Goal: Transaction & Acquisition: Purchase product/service

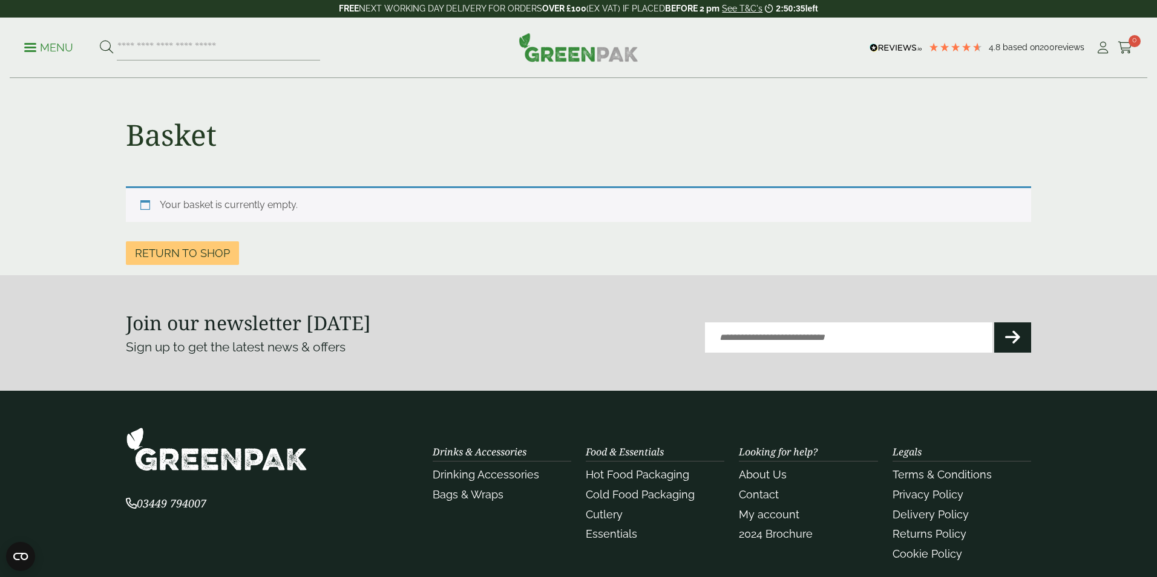
click at [1032, 100] on div "Close dialog Sign up for the latest news and exclusive discounts. SIGN UP ******" at bounding box center [578, 288] width 1157 height 577
click at [144, 51] on input "search" at bounding box center [218, 47] width 203 height 25
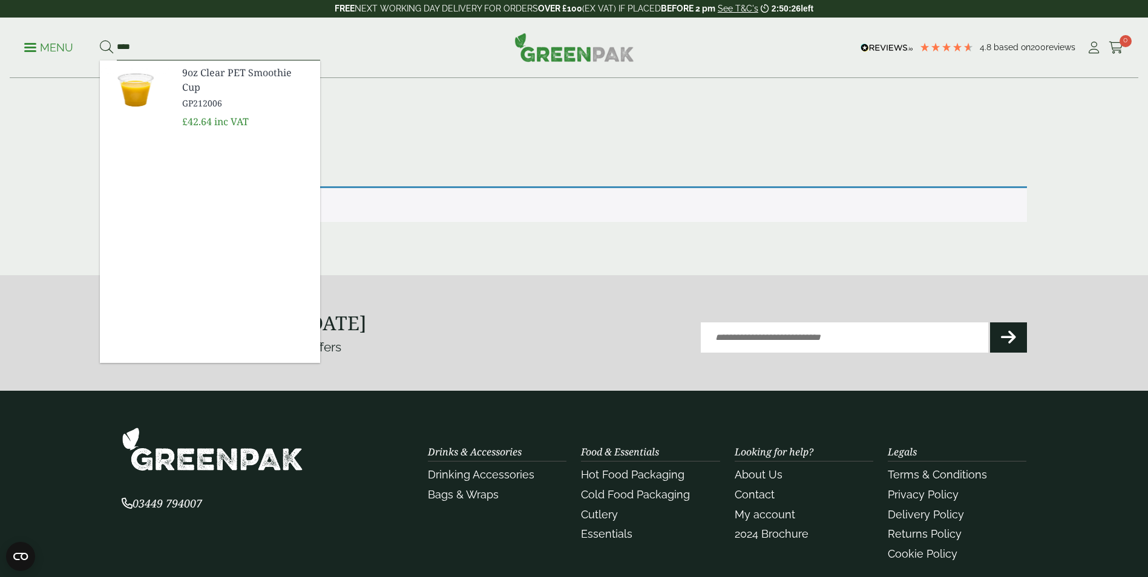
type input "***"
click at [223, 76] on span "9oz Clear PET Smoothie Cup" at bounding box center [246, 79] width 128 height 29
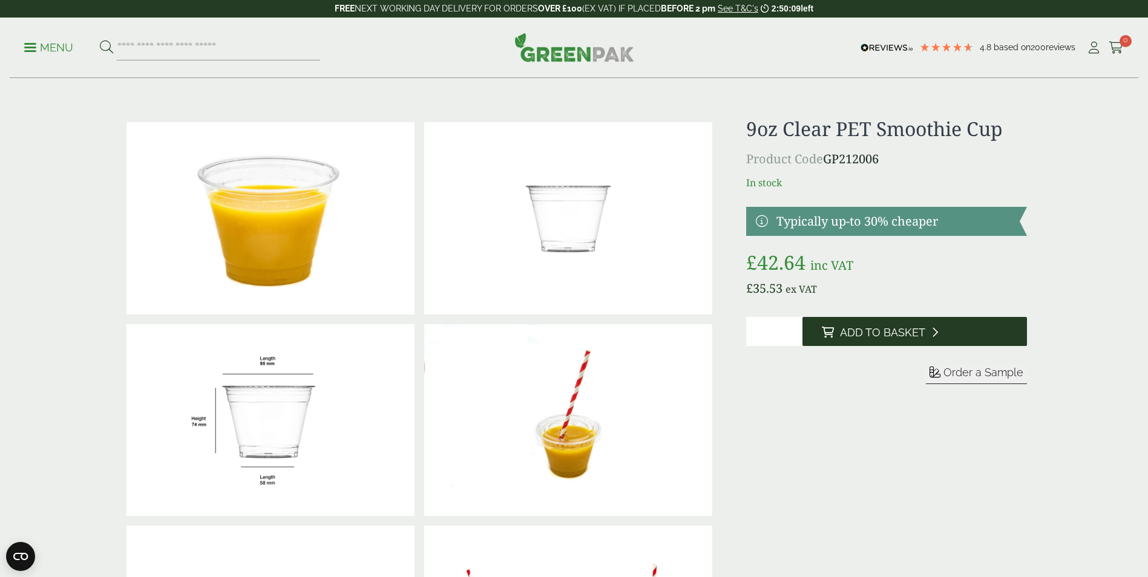
click at [837, 329] on button "Add to Basket" at bounding box center [914, 331] width 224 height 29
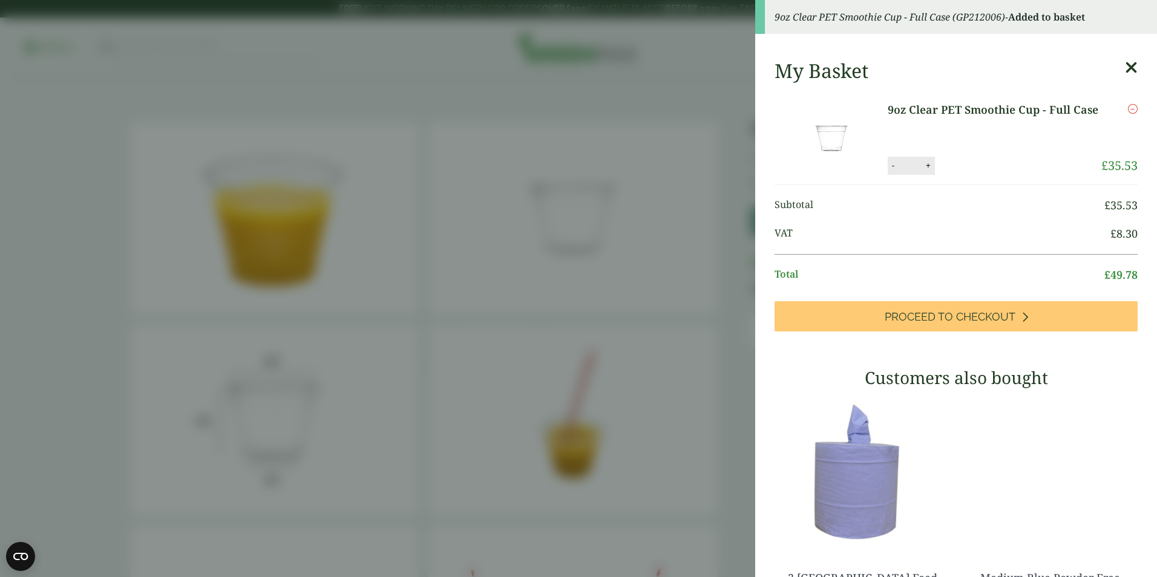
click at [648, 316] on aside "9oz Clear PET Smoothie Cup - Full Case (GP212006) - Added to basket My Basket 9…" at bounding box center [578, 288] width 1157 height 577
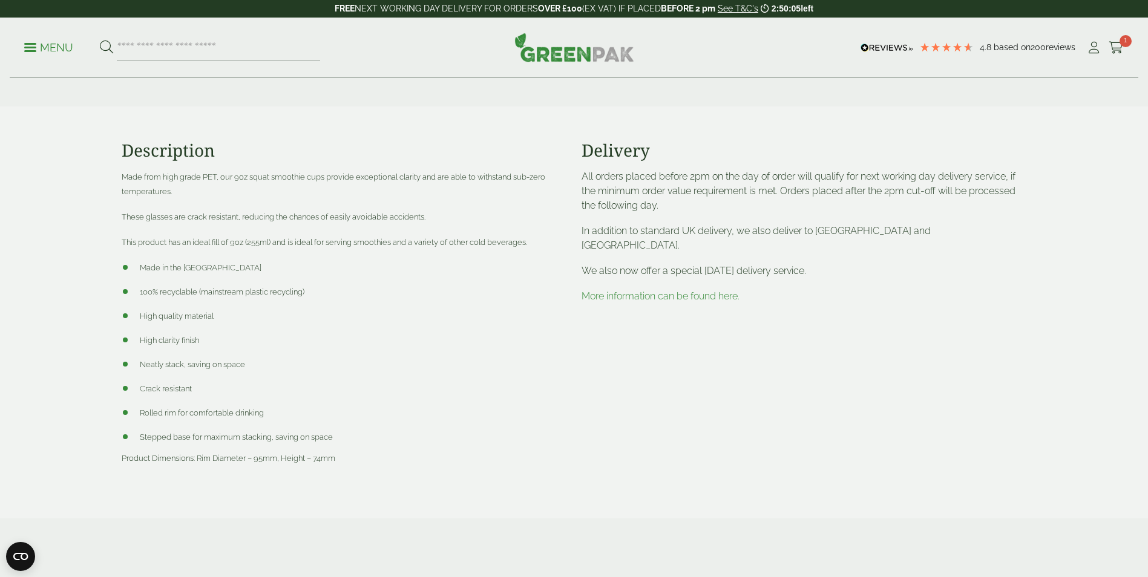
scroll to position [1210, 0]
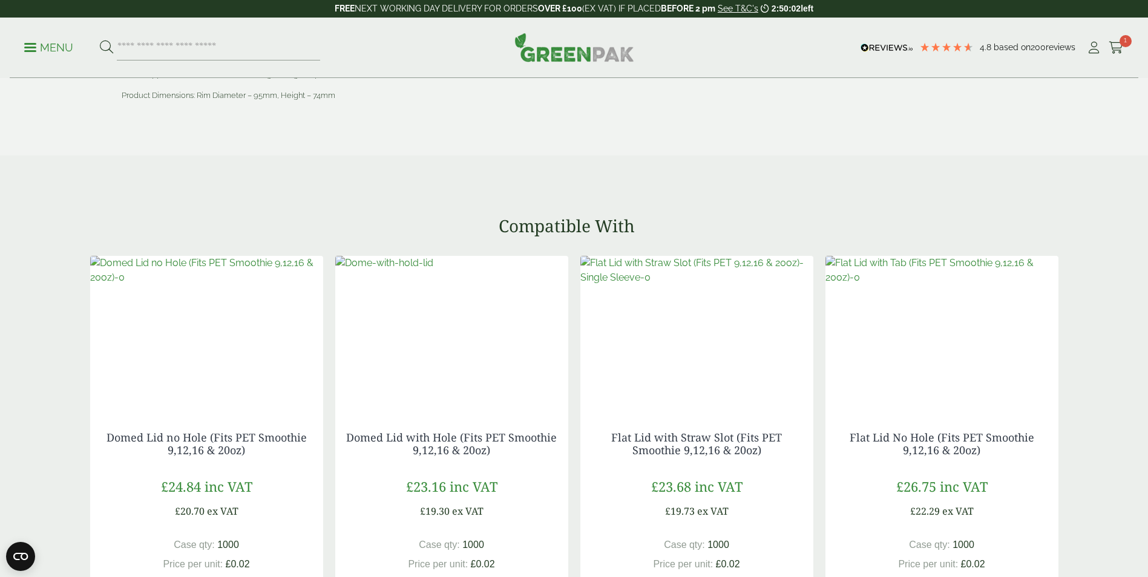
click at [159, 285] on img at bounding box center [206, 270] width 233 height 29
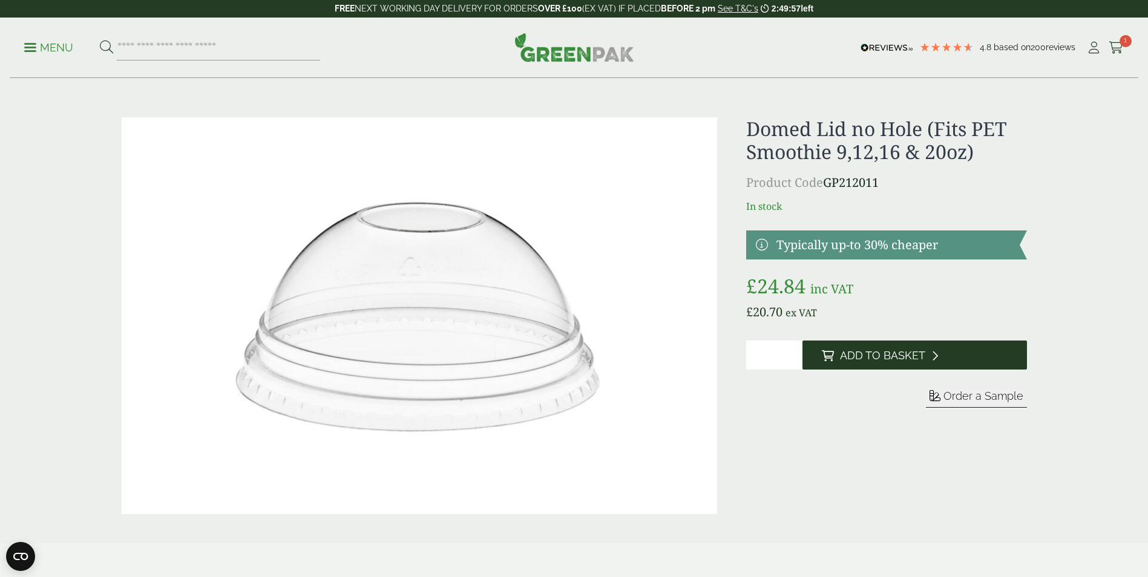
click at [913, 353] on span "Add to Basket" at bounding box center [882, 355] width 85 height 13
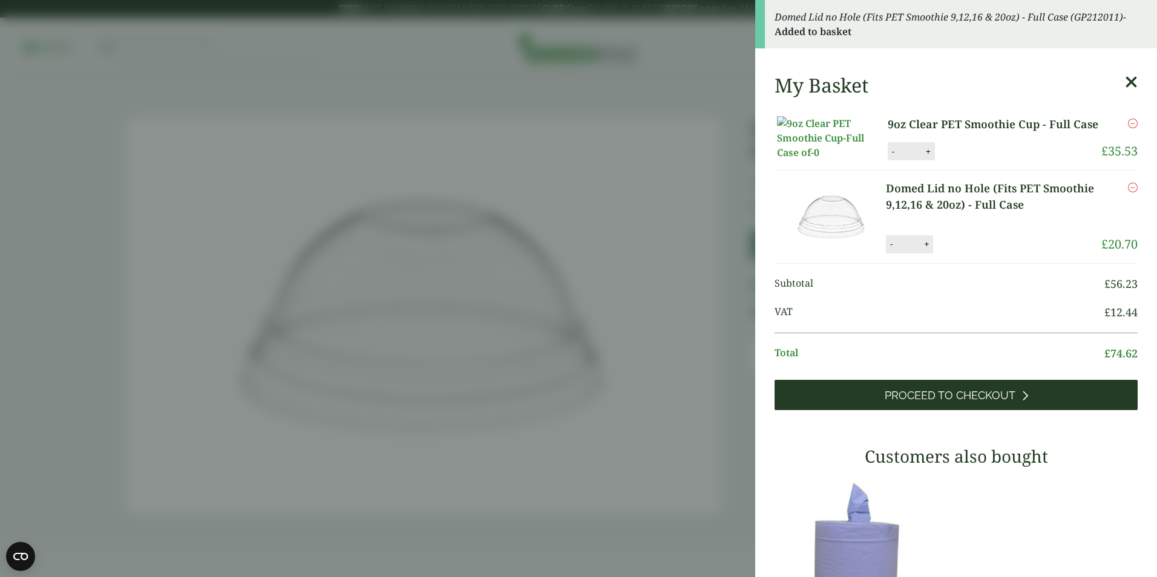
click at [936, 402] on span "Proceed to Checkout" at bounding box center [950, 395] width 131 height 13
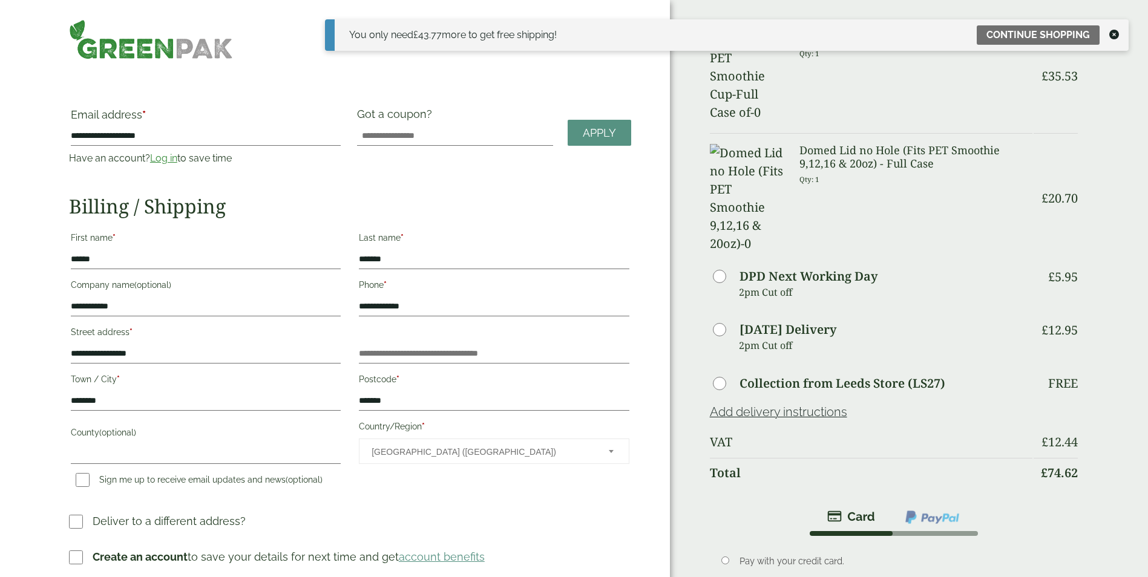
click at [1118, 36] on icon at bounding box center [1114, 35] width 10 height 10
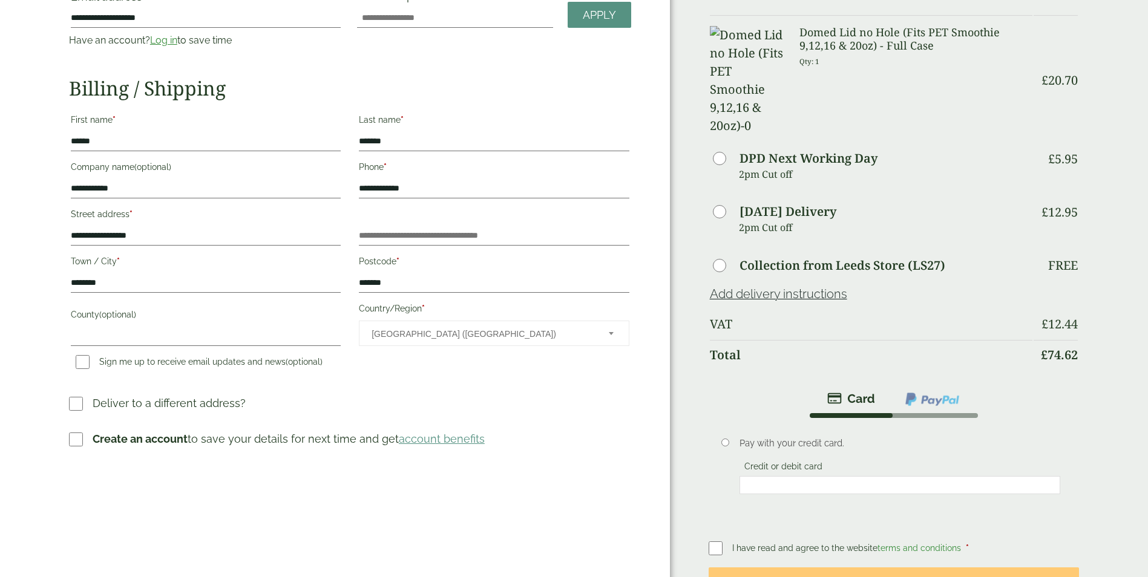
scroll to position [121, 0]
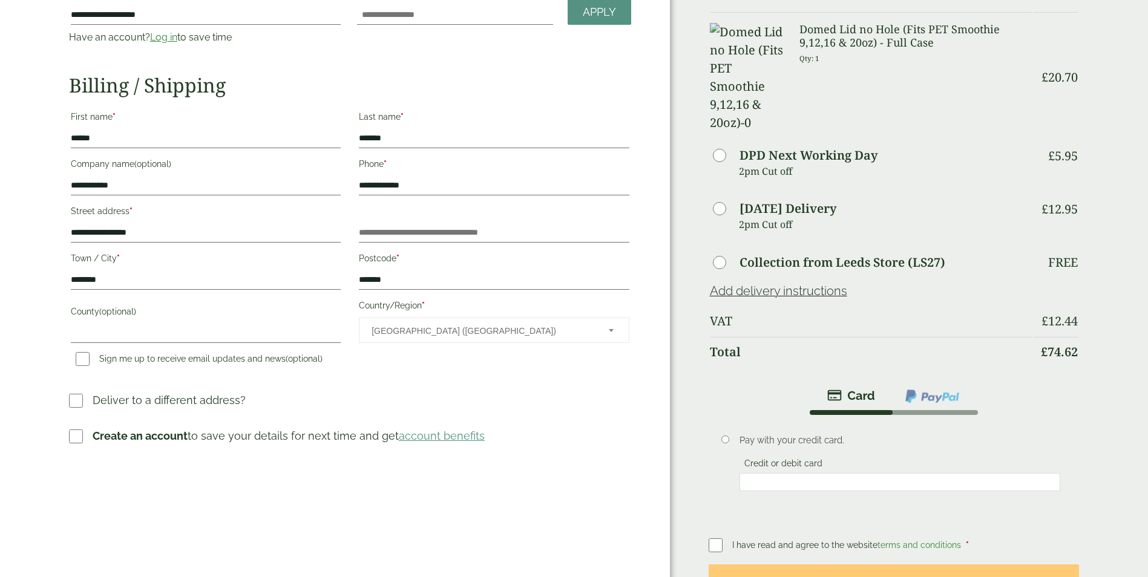
click at [480, 334] on span "United Kingdom (UK)" at bounding box center [482, 330] width 220 height 25
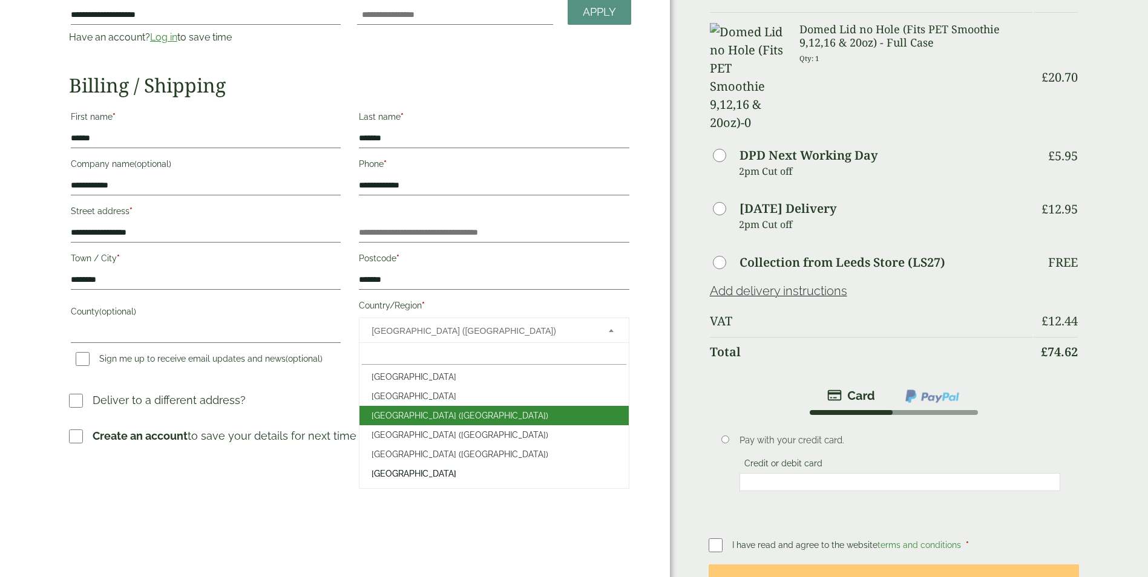
click at [663, 297] on div "**********" at bounding box center [335, 290] width 670 height 822
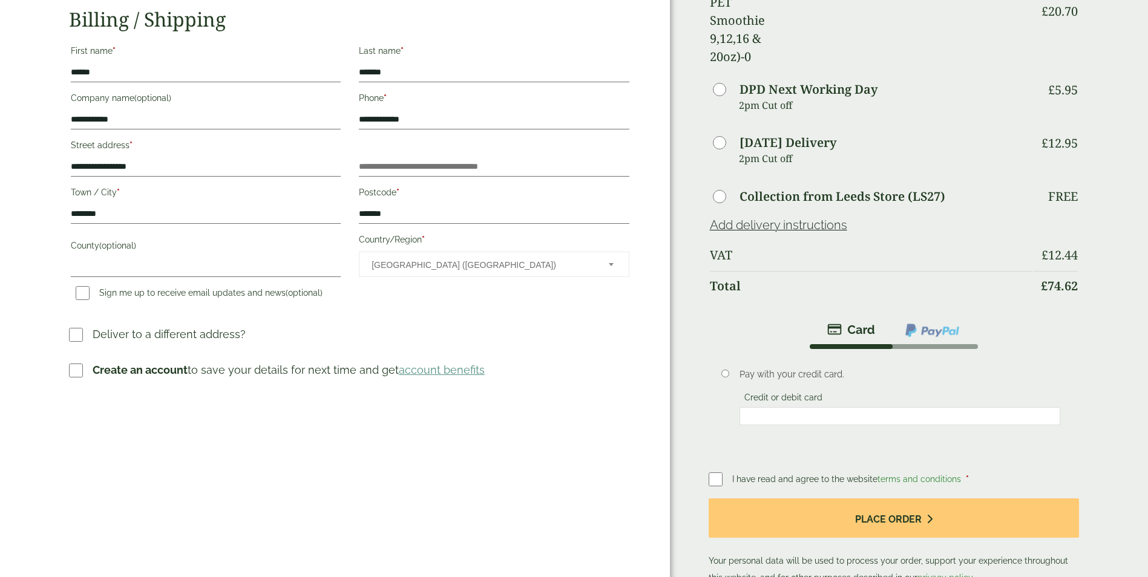
scroll to position [363, 0]
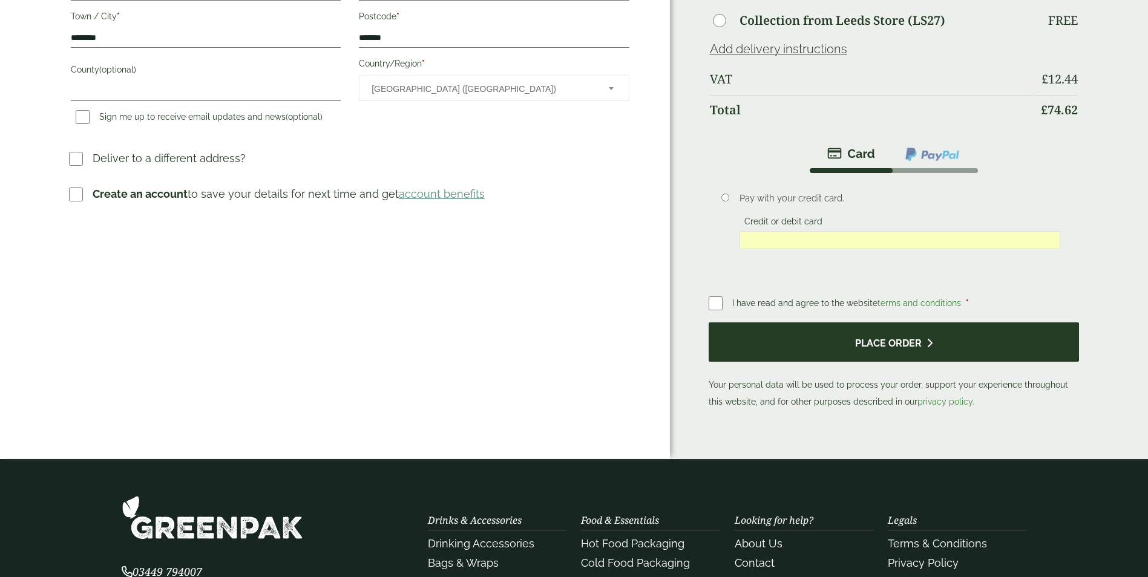
click at [884, 323] on button "Place order" at bounding box center [894, 342] width 371 height 39
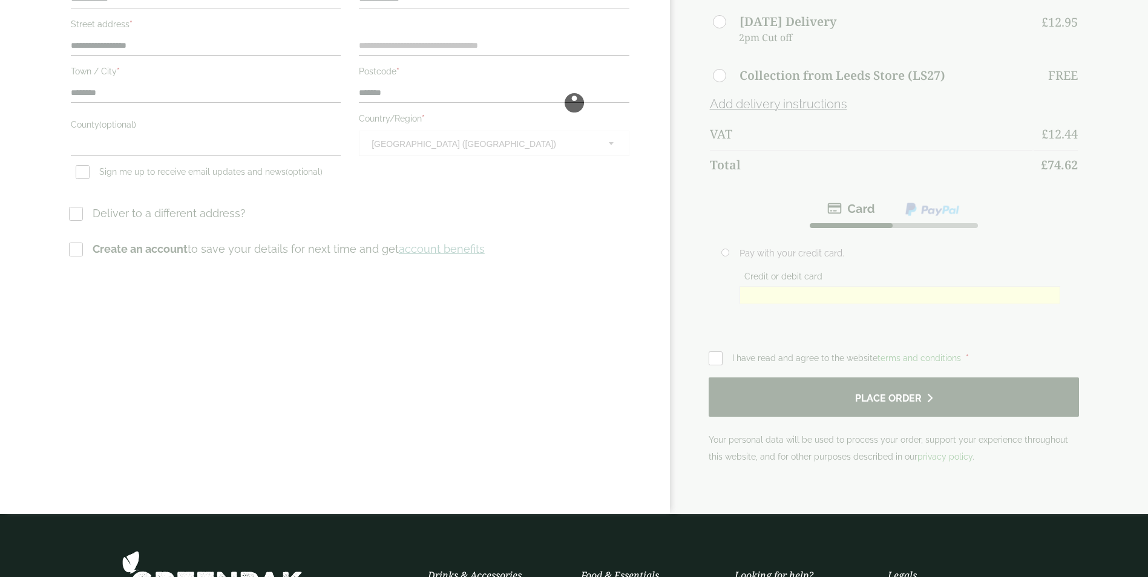
scroll to position [0, 0]
